Goal: Communication & Community: Answer question/provide support

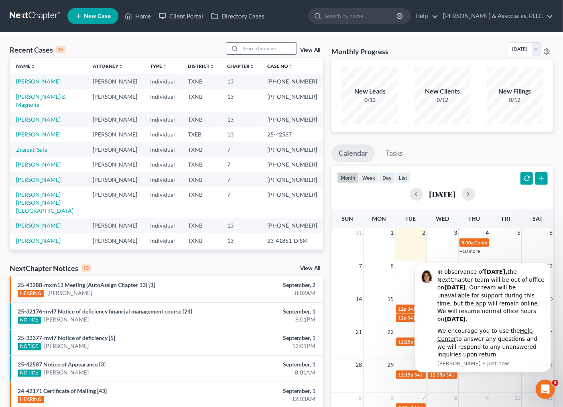
click at [261, 47] on input "search" at bounding box center [268, 49] width 56 height 12
type input "miller"
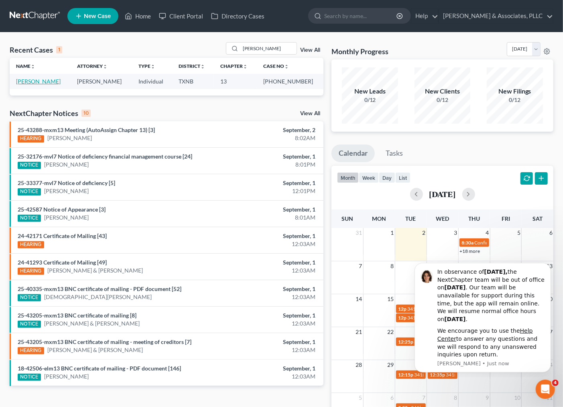
click at [39, 79] on link "[PERSON_NAME]" at bounding box center [38, 81] width 45 height 7
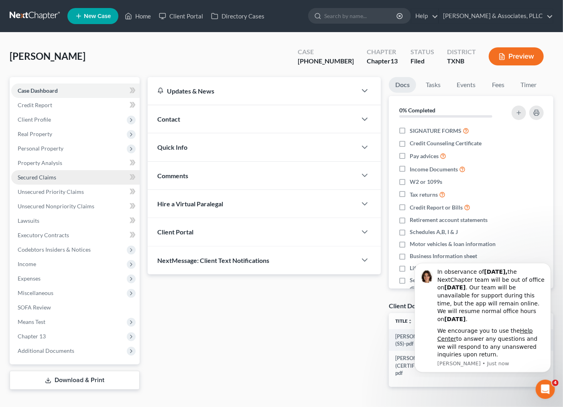
click at [35, 172] on link "Secured Claims" at bounding box center [75, 177] width 128 height 14
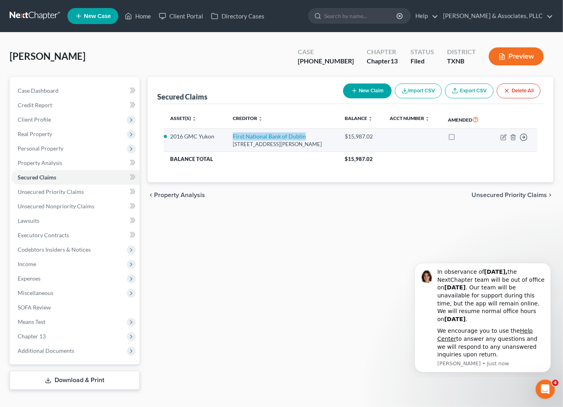
drag, startPoint x: 323, startPoint y: 136, endPoint x: 226, endPoint y: 135, distance: 97.5
click at [226, 135] on td "First National Bank of Dublin 825 North Patrick Street, Dublin, TX 76446" at bounding box center [282, 140] width 112 height 23
copy link "First National Bank of Dublin"
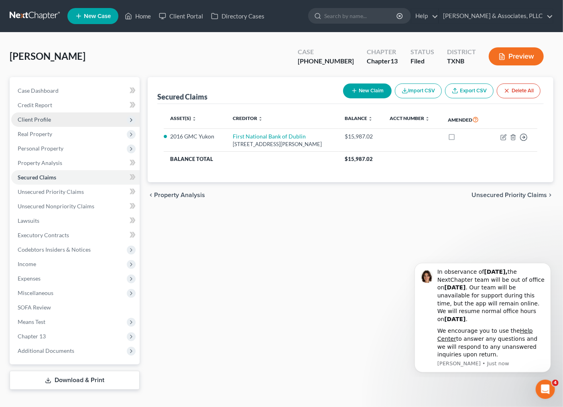
click at [51, 120] on span "Client Profile" at bounding box center [75, 119] width 128 height 14
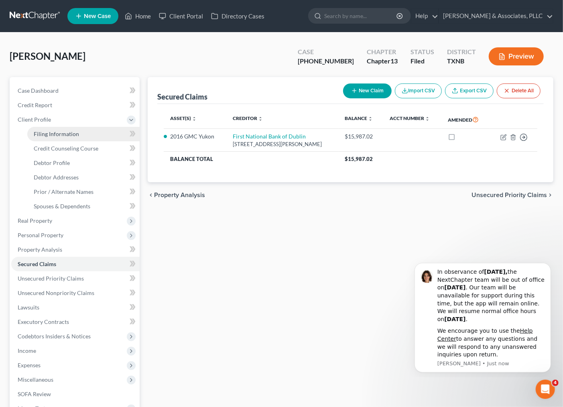
click at [58, 132] on span "Filing Information" at bounding box center [56, 133] width 45 height 7
select select "1"
select select "0"
select select "3"
select select "45"
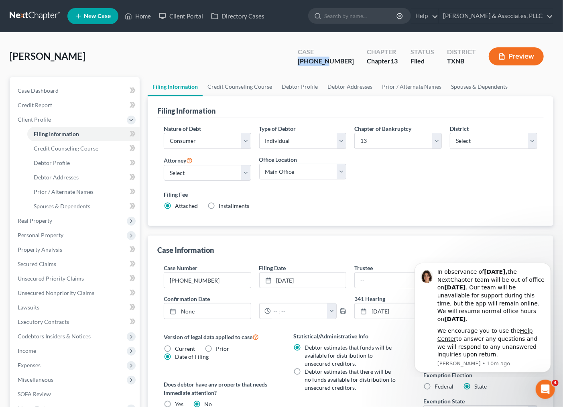
drag, startPoint x: 313, startPoint y: 61, endPoint x: 345, endPoint y: 63, distance: 31.7
click at [345, 63] on div "Case 25-43288-13" at bounding box center [325, 57] width 69 height 24
copy div "25-43288"
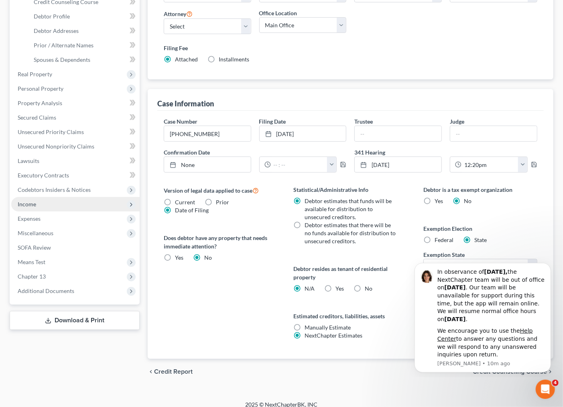
scroll to position [154, 0]
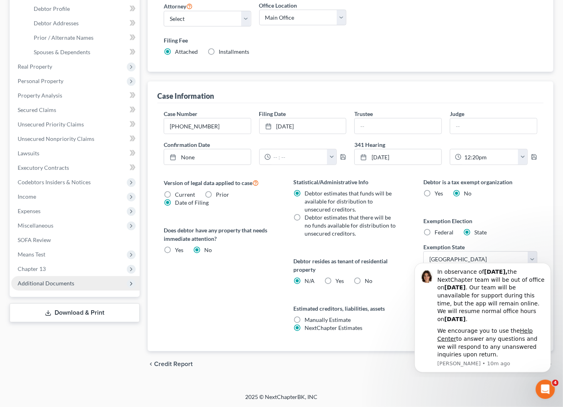
click at [72, 280] on span "Additional Documents" at bounding box center [46, 283] width 57 height 7
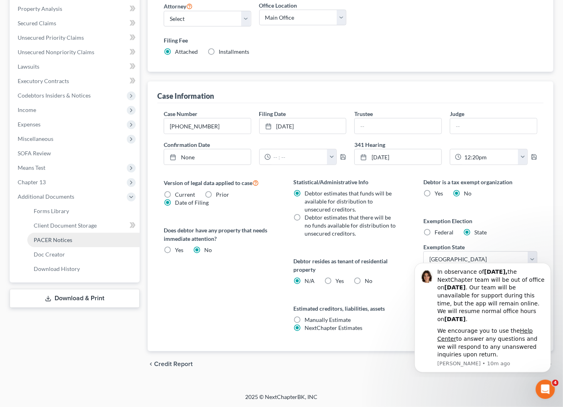
click at [65, 243] on link "PACER Notices" at bounding box center [83, 240] width 112 height 14
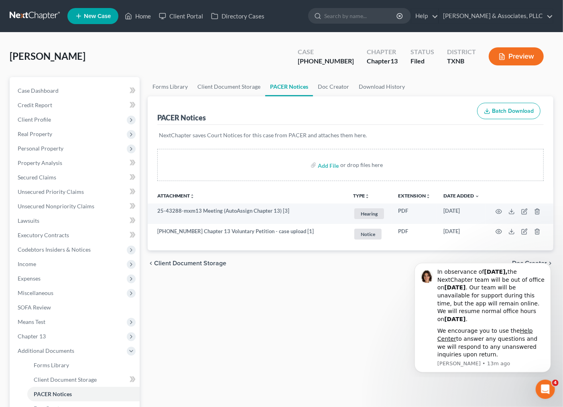
click at [357, 364] on div "Forms Library Client Document Storage PACER Notices Doc Creator Download Histor…" at bounding box center [351, 269] width 414 height 385
click at [317, 368] on div "Forms Library Client Document Storage PACER Notices Doc Creator Download Histor…" at bounding box center [351, 269] width 414 height 385
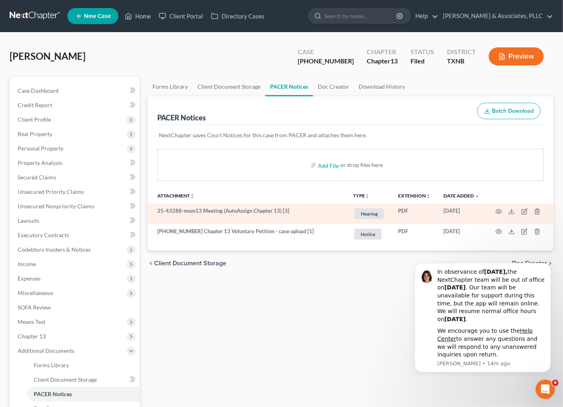
click at [499, 207] on td at bounding box center [519, 213] width 67 height 20
click at [499, 212] on circle "button" at bounding box center [499, 212] width 2 height 2
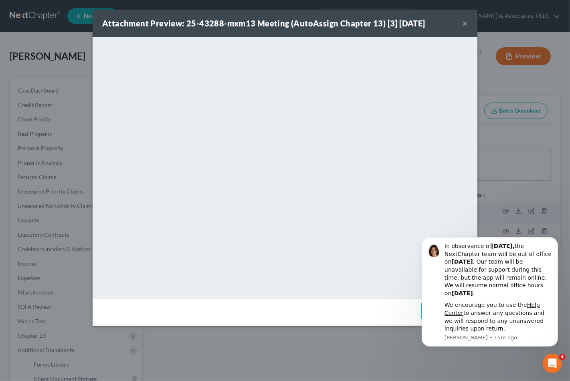
click at [467, 27] on button "×" at bounding box center [466, 23] width 6 height 10
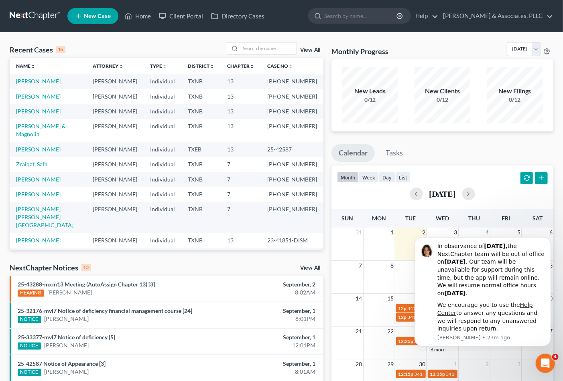
drag, startPoint x: 258, startPoint y: 33, endPoint x: 257, endPoint y: 41, distance: 8.0
click at [257, 39] on div "Recent Cases 15 View All Name unfold_more expand_more expand_less Attorney unfo…" at bounding box center [281, 297] width 563 height 530
click at [258, 45] on input "search" at bounding box center [268, 49] width 56 height 12
type input "hoard"
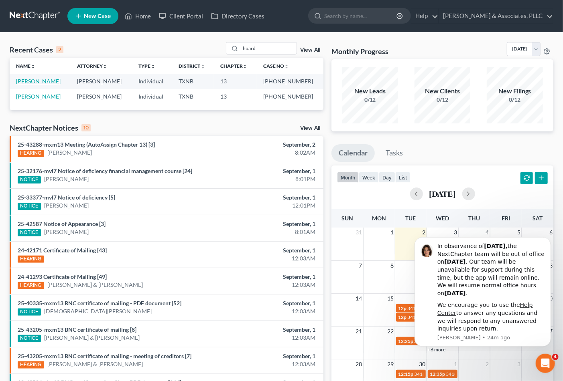
click at [38, 81] on link "[PERSON_NAME]" at bounding box center [38, 81] width 45 height 7
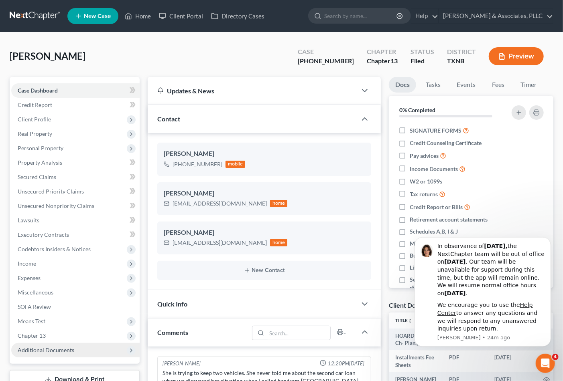
click at [51, 347] on span "Additional Documents" at bounding box center [46, 350] width 57 height 7
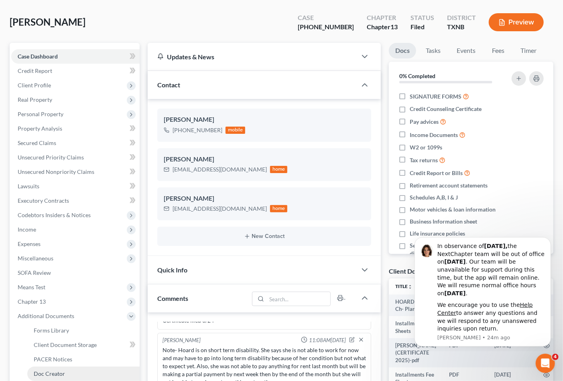
scroll to position [45, 0]
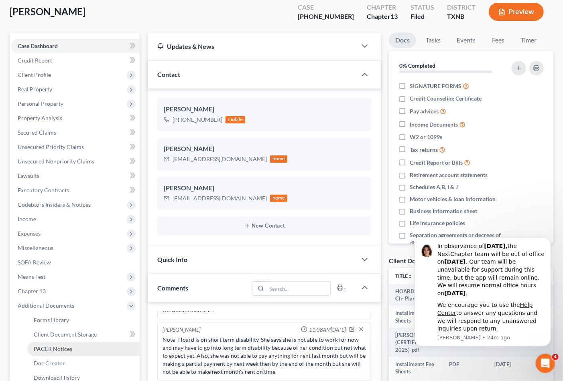
click at [55, 348] on span "PACER Notices" at bounding box center [53, 349] width 39 height 7
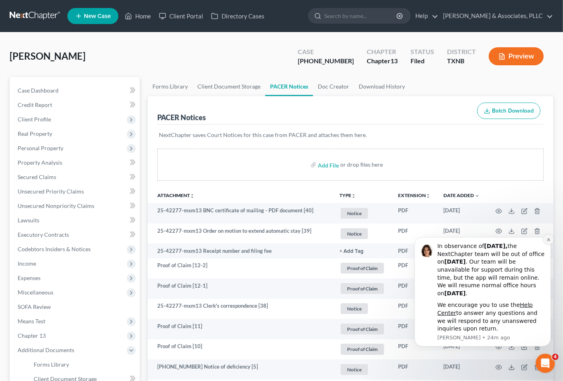
click at [547, 238] on icon "Dismiss notification" at bounding box center [547, 239] width 3 height 3
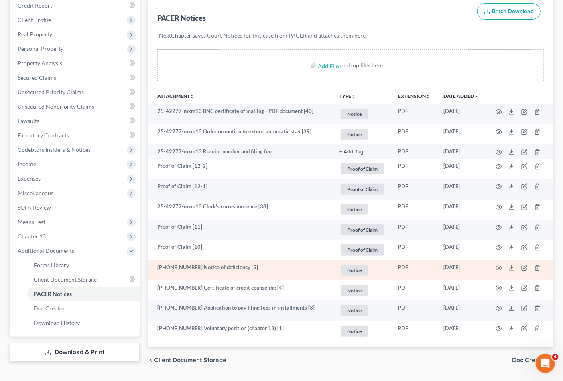
scroll to position [122, 0]
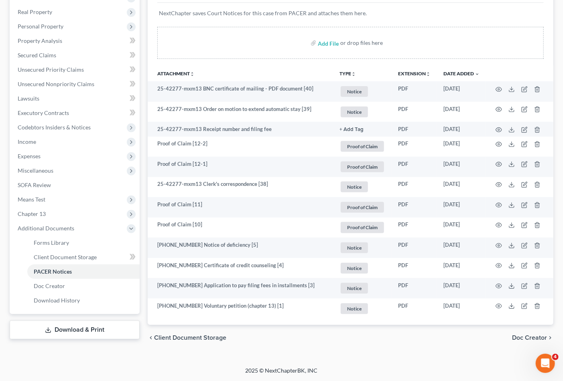
click at [423, 350] on div "chevron_left Client Document Storage Doc Creator chevron_right" at bounding box center [351, 338] width 406 height 26
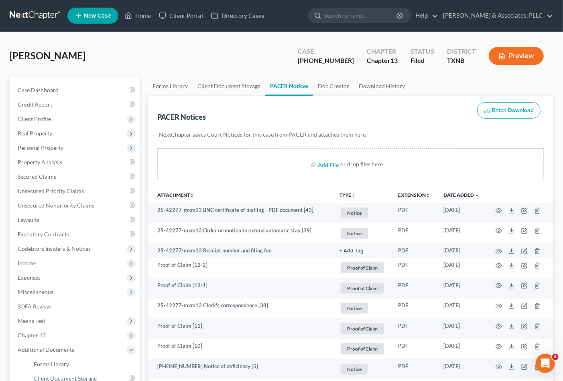
scroll to position [0, 0]
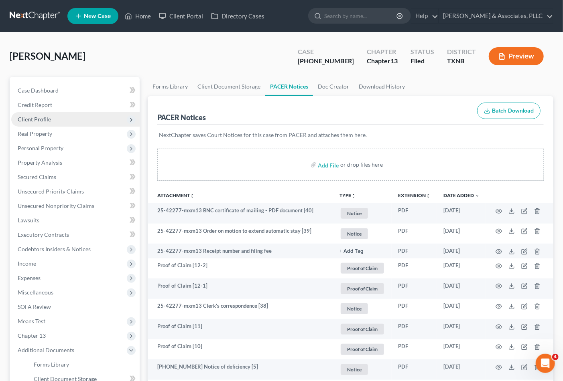
click at [31, 118] on span "Client Profile" at bounding box center [34, 119] width 33 height 7
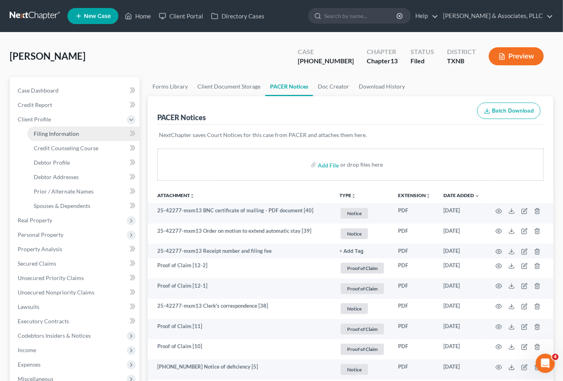
click at [32, 131] on link "Filing Information" at bounding box center [83, 134] width 112 height 14
select select "1"
select select "0"
select select "3"
select select "45"
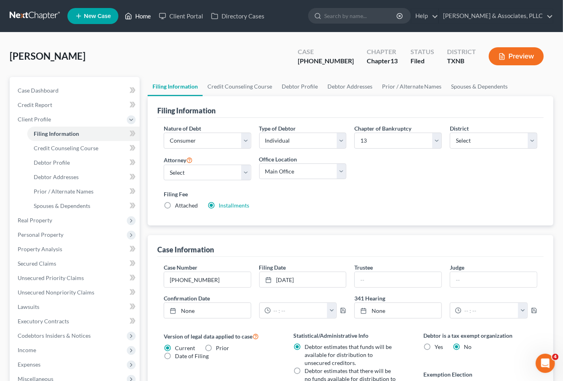
click at [134, 14] on link "Home" at bounding box center [138, 16] width 34 height 14
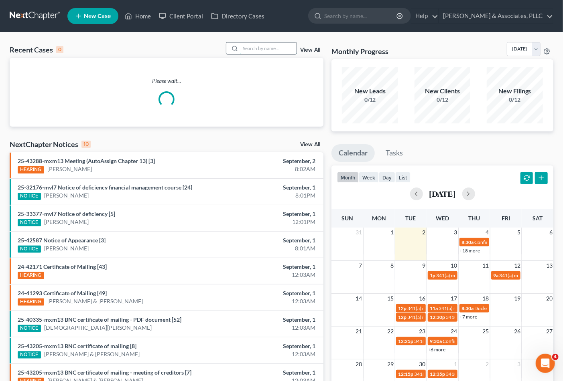
click at [274, 53] on input "search" at bounding box center [268, 49] width 56 height 12
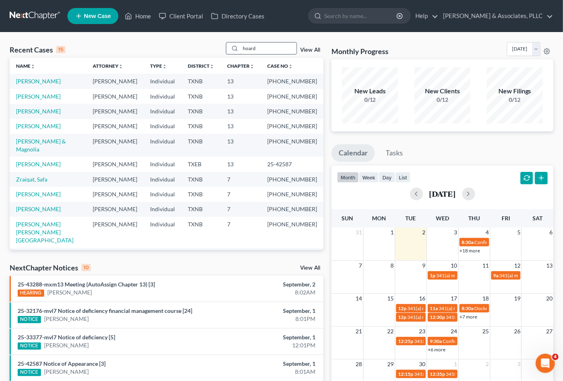
type input "hoard"
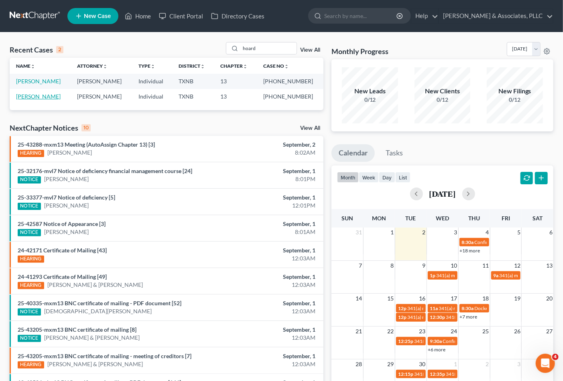
click at [41, 94] on link "[PERSON_NAME]" at bounding box center [38, 96] width 45 height 7
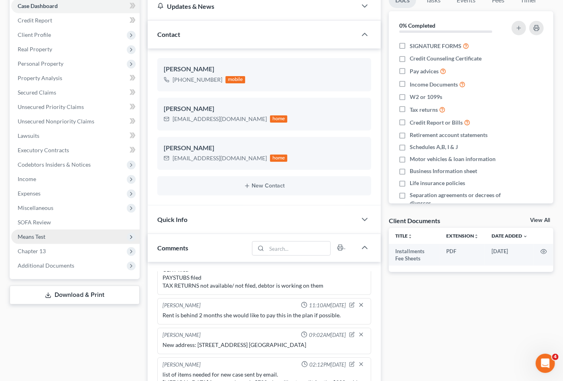
scroll to position [89, 0]
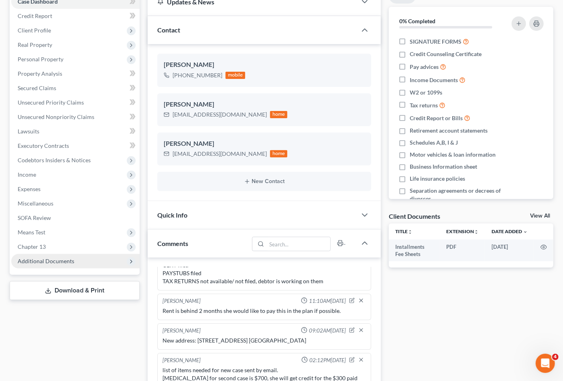
click at [63, 262] on span "Additional Documents" at bounding box center [46, 261] width 57 height 7
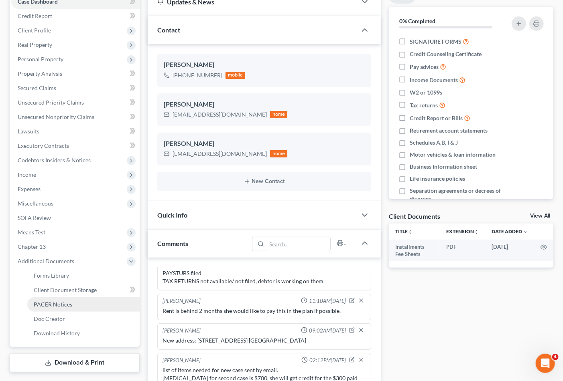
click at [46, 301] on span "PACER Notices" at bounding box center [53, 304] width 39 height 7
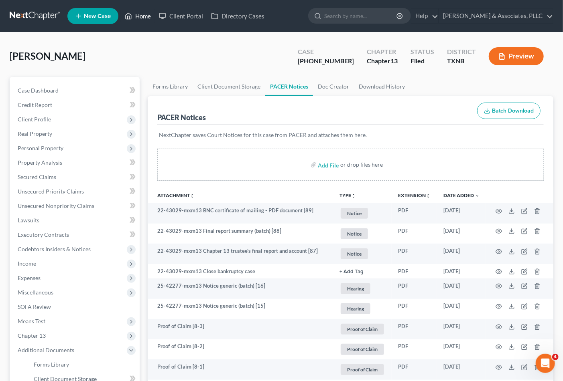
click at [140, 16] on link "Home" at bounding box center [138, 16] width 34 height 14
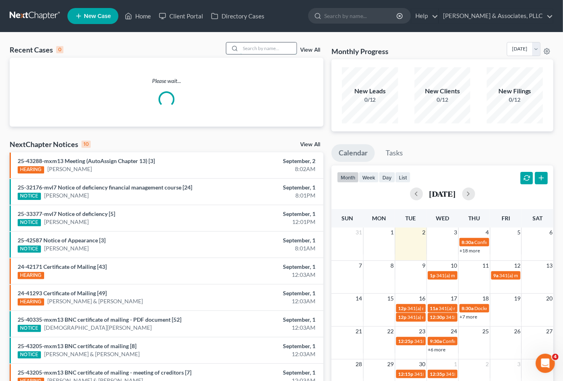
click at [262, 47] on input "search" at bounding box center [268, 49] width 56 height 12
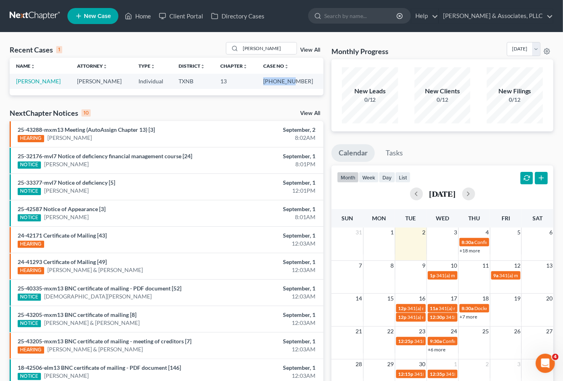
drag, startPoint x: 273, startPoint y: 81, endPoint x: 303, endPoint y: 83, distance: 29.7
click at [303, 83] on td "[PHONE_NUMBER]" at bounding box center [290, 81] width 67 height 15
copy td "25-40625-"
click at [257, 46] on input "[PERSON_NAME]" at bounding box center [268, 49] width 56 height 12
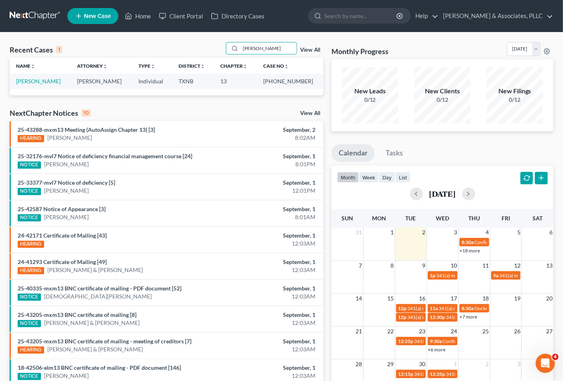
drag, startPoint x: 263, startPoint y: 47, endPoint x: 182, endPoint y: 46, distance: 81.0
click at [182, 46] on div "Recent Cases 1 [PERSON_NAME] View All" at bounding box center [167, 50] width 314 height 16
type input "ali"
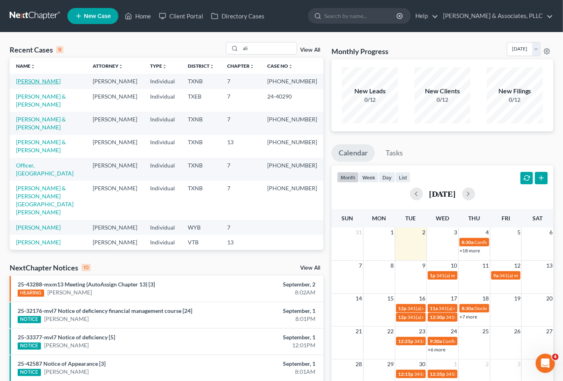
click at [30, 81] on link "[PERSON_NAME]" at bounding box center [38, 81] width 45 height 7
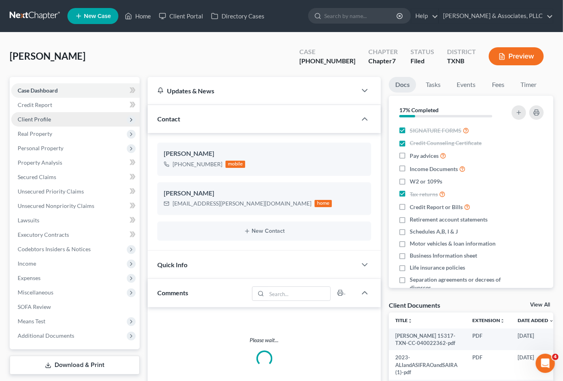
click at [46, 118] on span "Client Profile" at bounding box center [34, 119] width 33 height 7
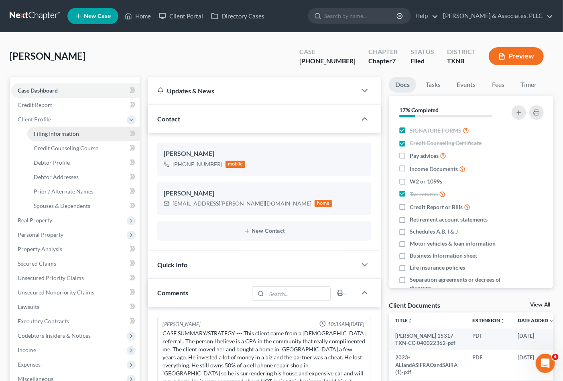
click at [63, 134] on span "Filing Information" at bounding box center [56, 133] width 45 height 7
select select "1"
select select "0"
select select "78"
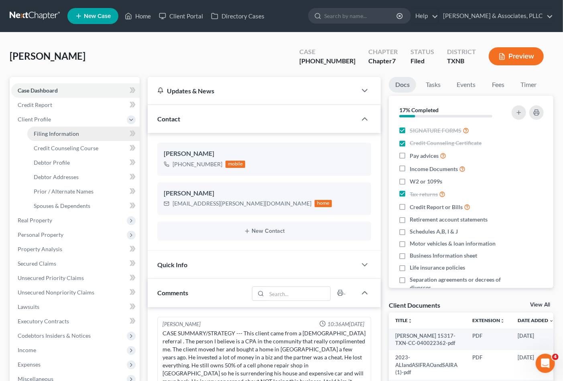
select select "0"
select select "45"
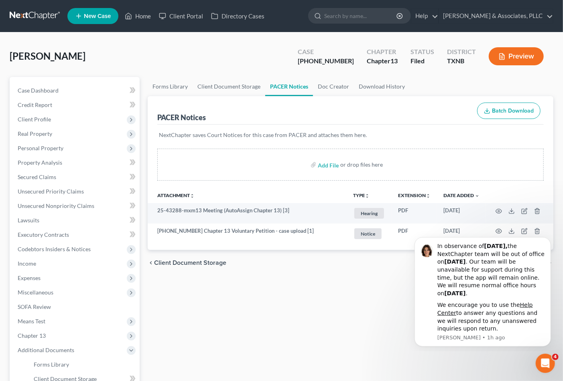
click at [39, 82] on div "Case Dashboard Payments Invoices Payments Payments Credit Report Client Profile…" at bounding box center [75, 256] width 130 height 359
click at [39, 89] on span "Case Dashboard" at bounding box center [38, 90] width 41 height 7
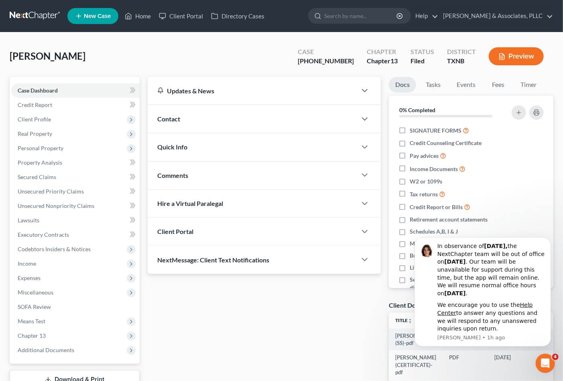
click at [190, 170] on div "Comments" at bounding box center [252, 176] width 209 height 28
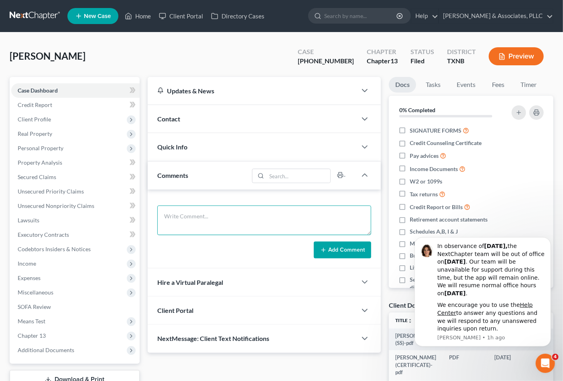
click at [199, 222] on textarea at bounding box center [264, 221] width 214 height 30
click at [325, 216] on textarea "bank of Dublin has been notified of the the filing they said th" at bounding box center [264, 221] width 214 height 30
drag, startPoint x: 185, startPoint y: 226, endPoint x: 231, endPoint y: 227, distance: 46.1
click at [231, 227] on textarea "bank of Dublin has been notified of the the filing they said car will be on hol…" at bounding box center [264, 221] width 214 height 30
click at [187, 226] on textarea "bank of Dublin has been notified of the the filing they said car will be on hol…" at bounding box center [264, 221] width 214 height 30
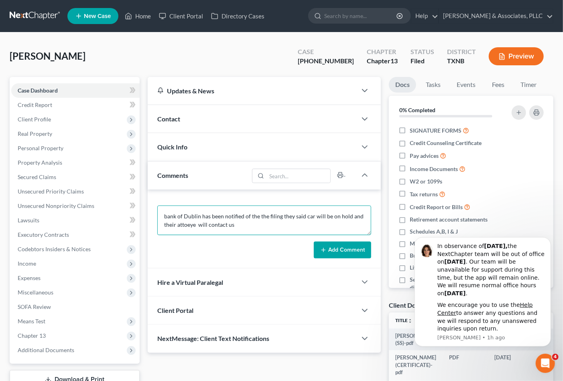
click at [184, 229] on textarea "bank of Dublin has been notified of the the filing they said car will be on hol…" at bounding box center [264, 221] width 214 height 30
click at [186, 222] on textarea "bank of Dublin has been notified of the the filing they said car will be on hol…" at bounding box center [264, 221] width 214 height 30
drag, startPoint x: 187, startPoint y: 226, endPoint x: 183, endPoint y: 223, distance: 5.1
click at [183, 223] on textarea "bank of Dublin has been notified of the the filing they said car will be on hol…" at bounding box center [264, 221] width 214 height 30
click at [171, 225] on textarea "bank of Dublin has been notified of the the filing they said car will be on hol…" at bounding box center [264, 221] width 214 height 30
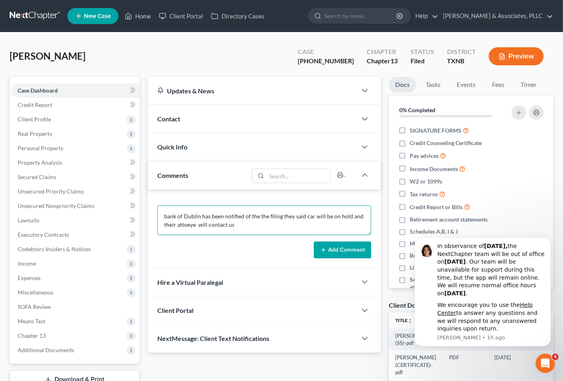
click at [186, 226] on textarea "bank of Dublin has been notified of the the filing they said car will be on hol…" at bounding box center [264, 221] width 214 height 30
drag, startPoint x: 234, startPoint y: 233, endPoint x: 234, endPoint y: 229, distance: 4.0
click at [234, 231] on textarea "bank of Dublin has been notified of the the filing they said car will be on hol…" at bounding box center [264, 221] width 214 height 30
drag, startPoint x: 211, startPoint y: 224, endPoint x: 262, endPoint y: 225, distance: 51.0
click at [262, 225] on textarea "bank of Dublin has been notified of the the filing they said car will be on hol…" at bounding box center [264, 221] width 214 height 30
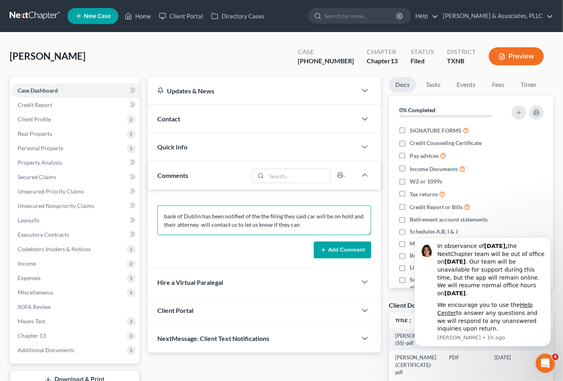
click at [306, 224] on textarea "bank of Dublin has been notified of the the filing they said car will be on hol…" at bounding box center [264, 221] width 214 height 30
type textarea "bank of Dublin has been notified of the the filing they said car will be on hol…"
drag, startPoint x: 324, startPoint y: 217, endPoint x: 292, endPoint y: 221, distance: 32.4
click at [324, 217] on textarea "bank of Dublin has been notified of the the filing they said car will be on hol…" at bounding box center [264, 221] width 214 height 30
click at [339, 250] on button "Add Comment" at bounding box center [342, 250] width 57 height 17
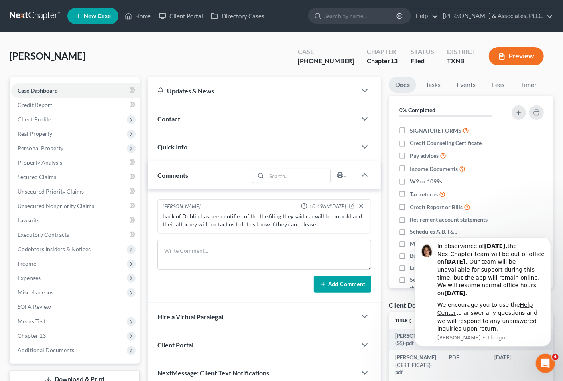
drag, startPoint x: 326, startPoint y: 225, endPoint x: 335, endPoint y: 231, distance: 11.0
click at [326, 225] on div "bank of Dublin has been notified of the the filing they said car will be on hol…" at bounding box center [264, 221] width 204 height 16
click at [332, 229] on div "bank of Dublin has been notified of the the filing they said car will be on hol…" at bounding box center [264, 221] width 204 height 16
click at [351, 205] on icon "button" at bounding box center [351, 206] width 4 height 4
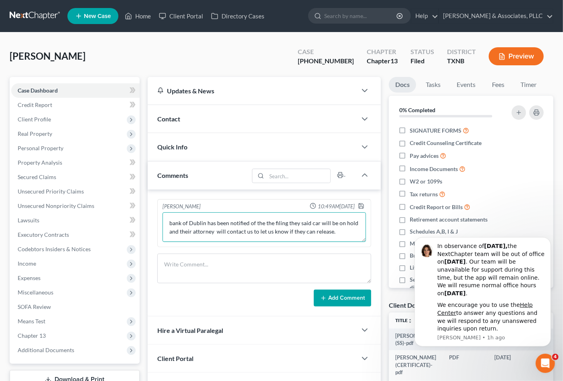
drag, startPoint x: 344, startPoint y: 230, endPoint x: 341, endPoint y: 233, distance: 4.3
click at [340, 231] on textarea "bank of Dublin has been notified of the the filing they said car will be on hol…" at bounding box center [264, 228] width 204 height 30
paste textarea "254-445-4400"
type textarea "bank of Dublin has been notified of the the filing they said car will be on hol…"
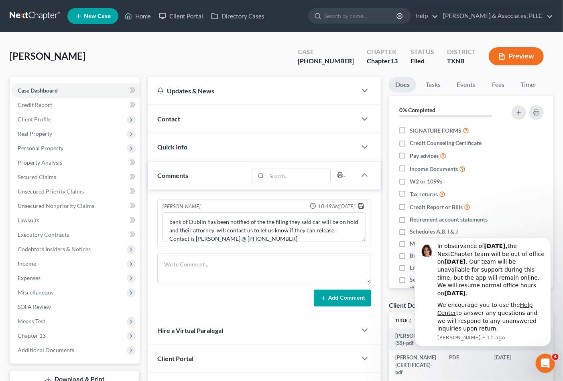
click at [360, 207] on polyline "button" at bounding box center [361, 208] width 3 height 2
